Goal: Task Accomplishment & Management: Manage account settings

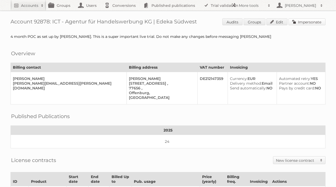
click at [301, 22] on link "Impersonate" at bounding box center [307, 21] width 37 height 7
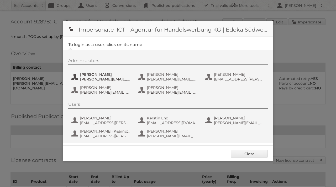
click at [119, 77] on span "benjamin.discher@ictwerbung.de" at bounding box center [105, 79] width 51 height 5
